Goal: Browse casually

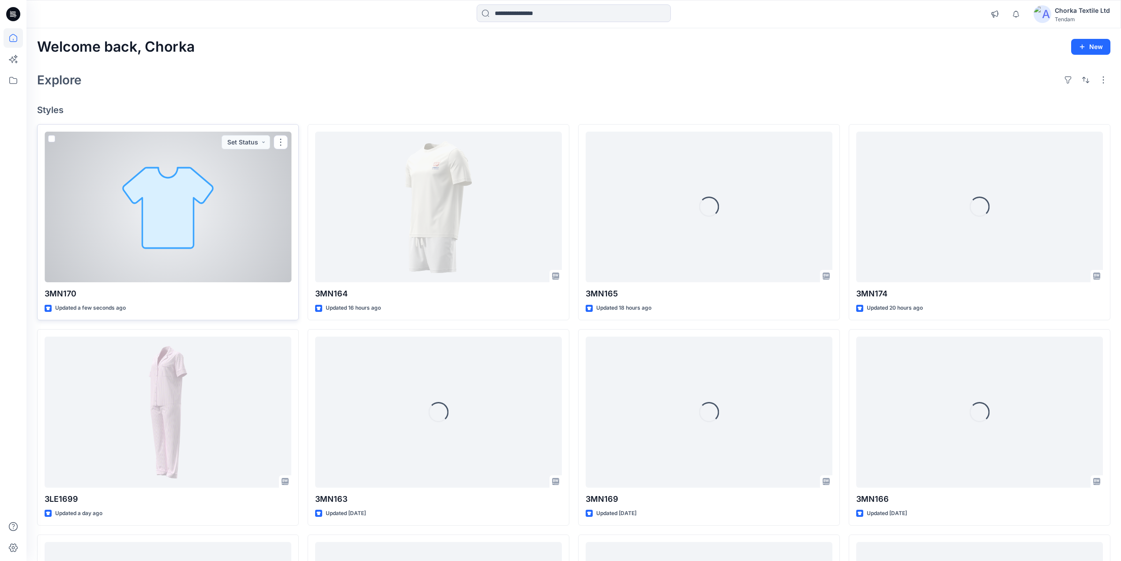
click at [223, 223] on div at bounding box center [168, 207] width 247 height 151
